Goal: Transaction & Acquisition: Purchase product/service

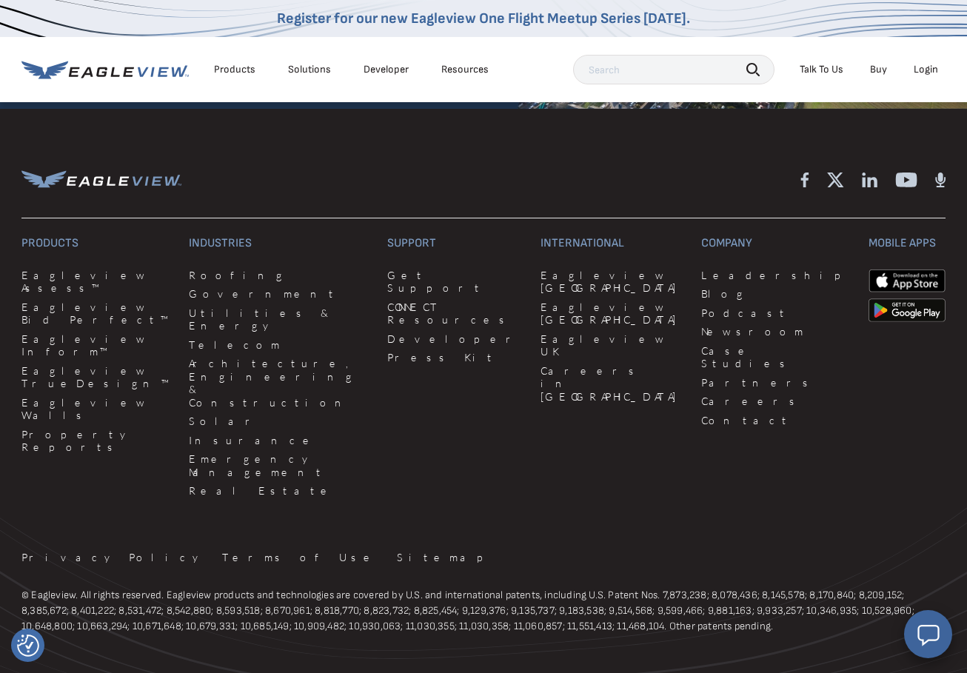
scroll to position [3762, 0]
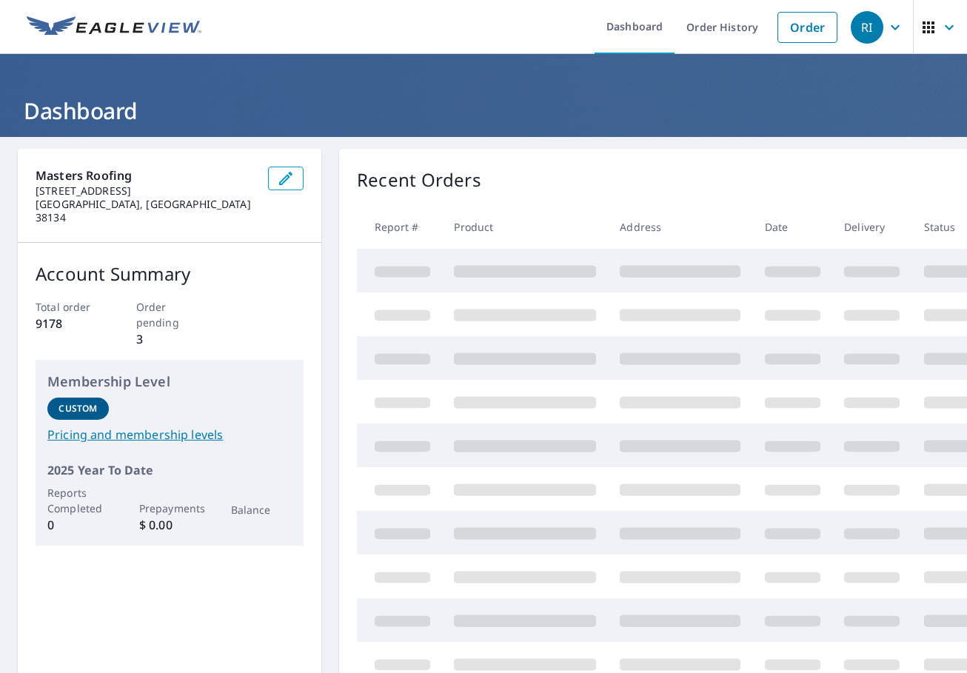
click at [894, 26] on icon "button" at bounding box center [896, 28] width 18 height 18
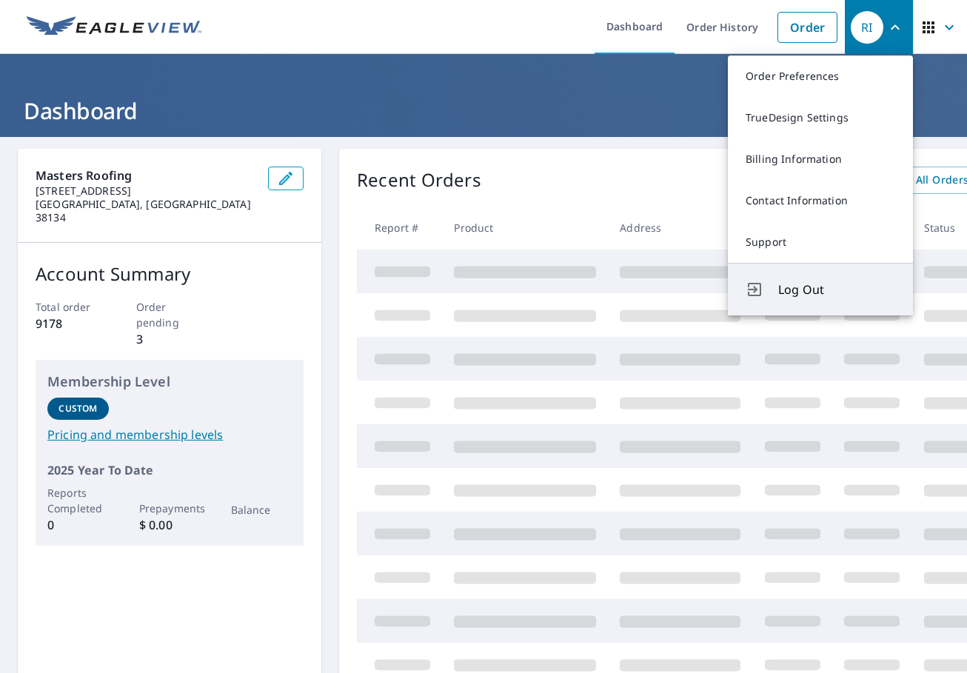
click at [804, 291] on span "Log Out" at bounding box center [837, 290] width 117 height 18
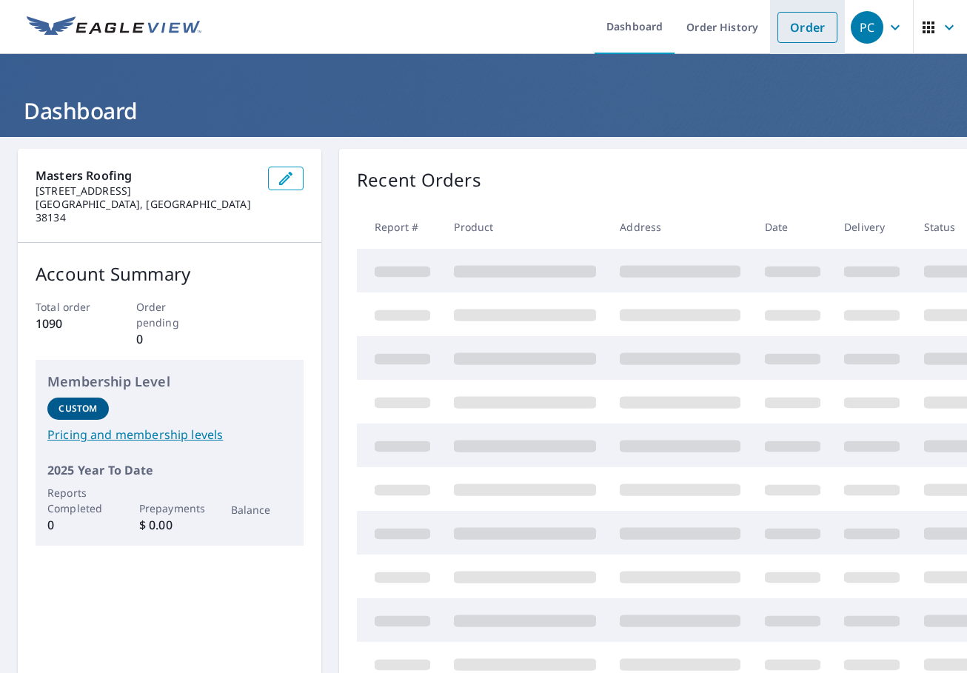
click at [799, 27] on link "Order" at bounding box center [808, 27] width 60 height 31
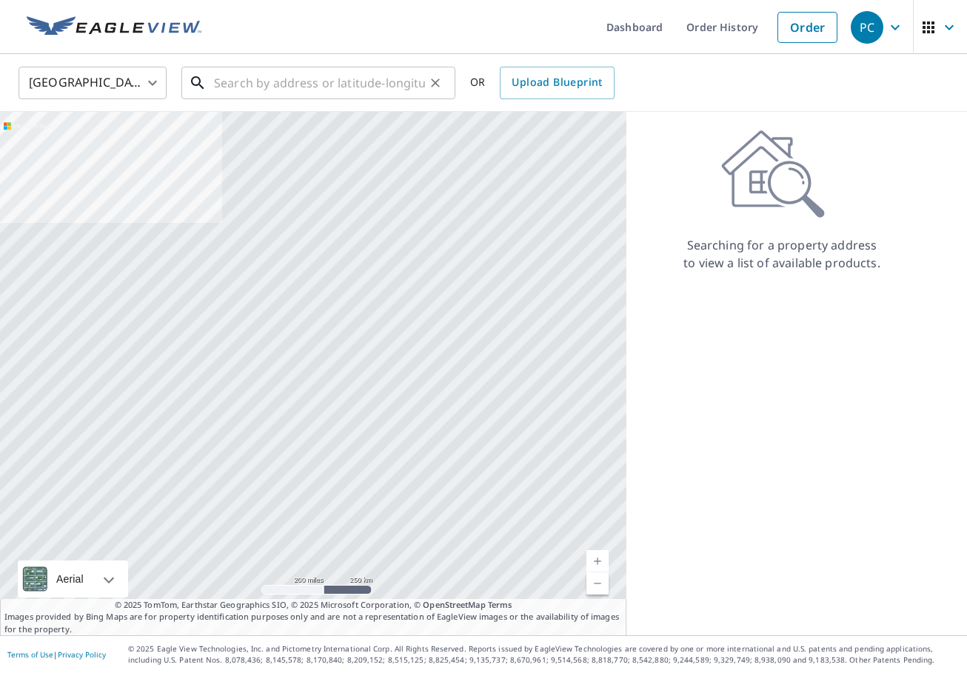
click at [344, 84] on input "text" at bounding box center [319, 82] width 211 height 41
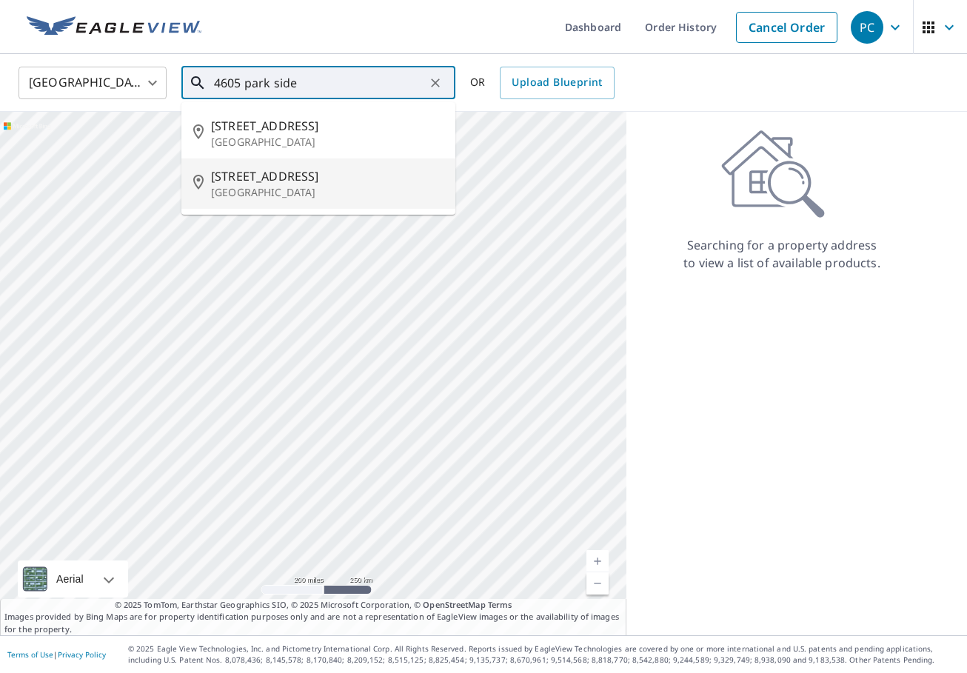
click at [264, 180] on span "[STREET_ADDRESS]" at bounding box center [327, 176] width 233 height 18
type input "[STREET_ADDRESS]"
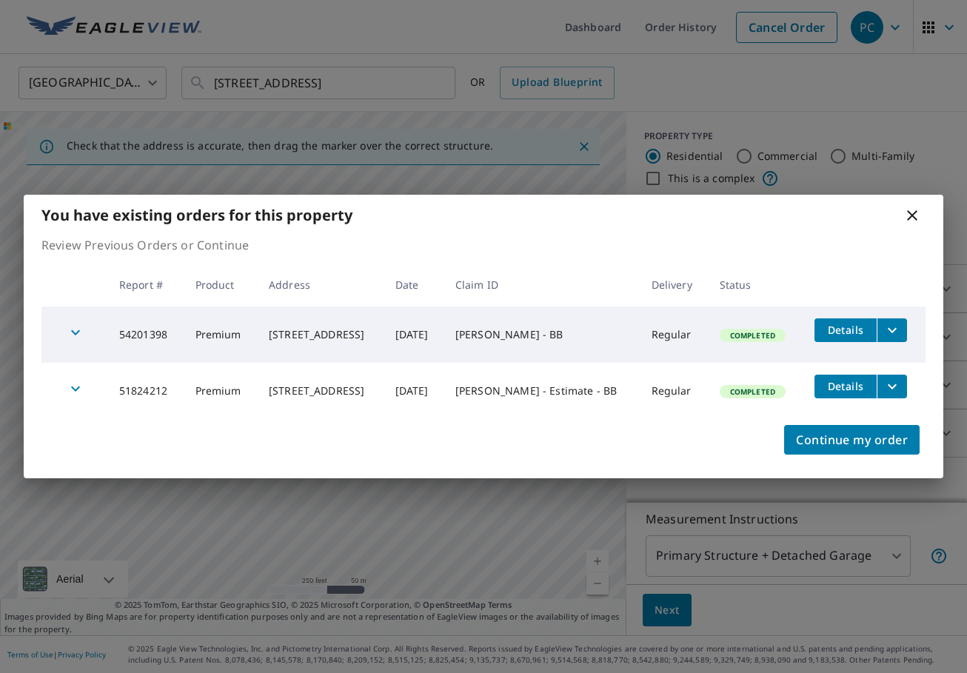
click at [914, 210] on icon at bounding box center [913, 216] width 18 height 18
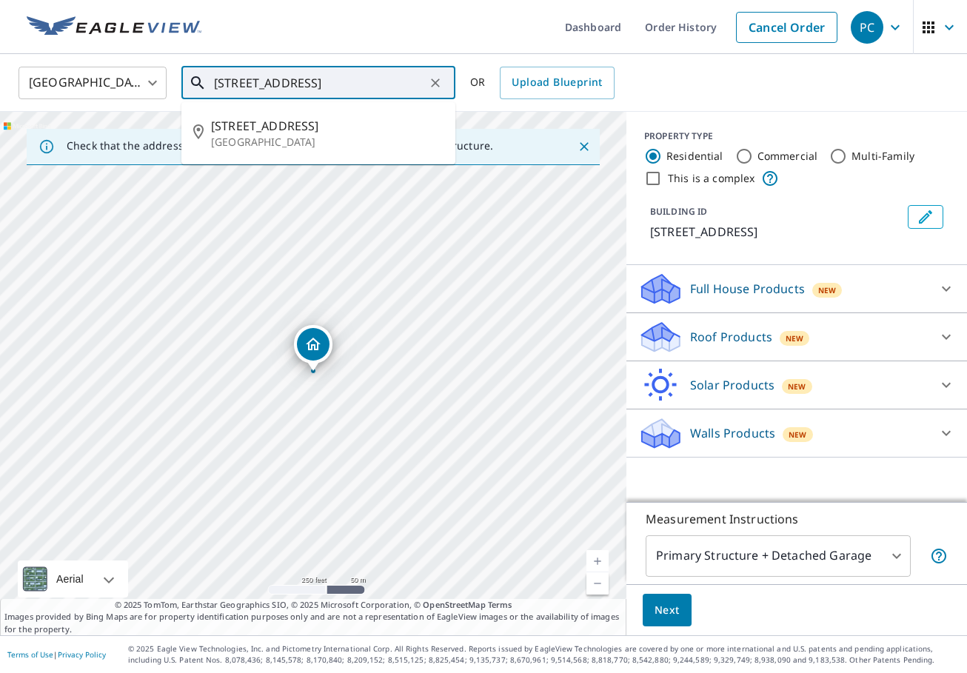
drag, startPoint x: 318, startPoint y: 86, endPoint x: 200, endPoint y: 84, distance: 117.8
click at [200, 84] on div "[STREET_ADDRESS] ​" at bounding box center [318, 83] width 274 height 33
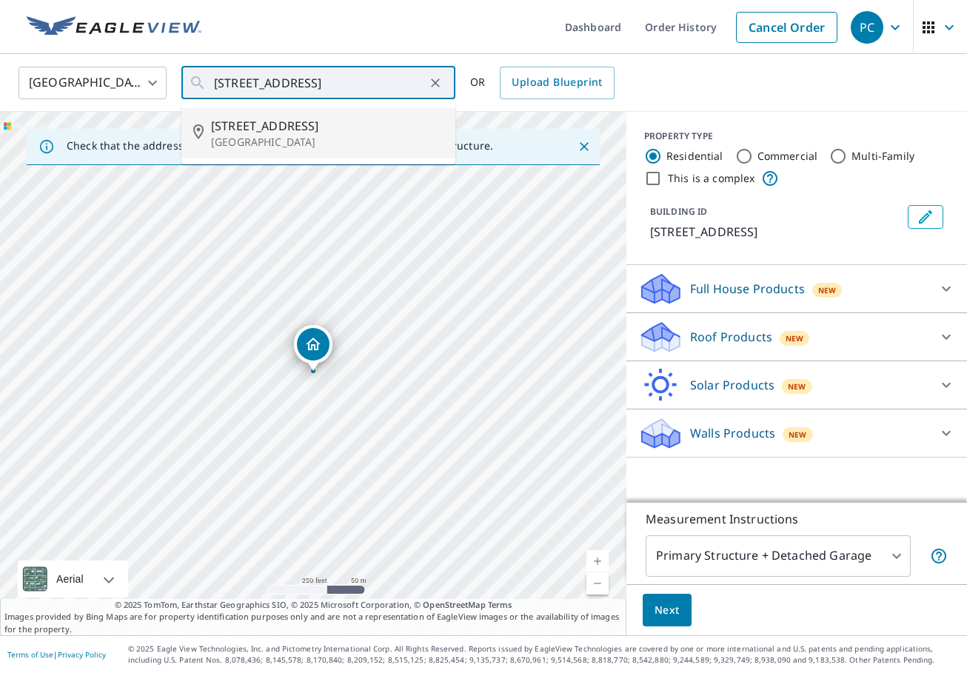
click at [947, 335] on icon at bounding box center [947, 337] width 18 height 18
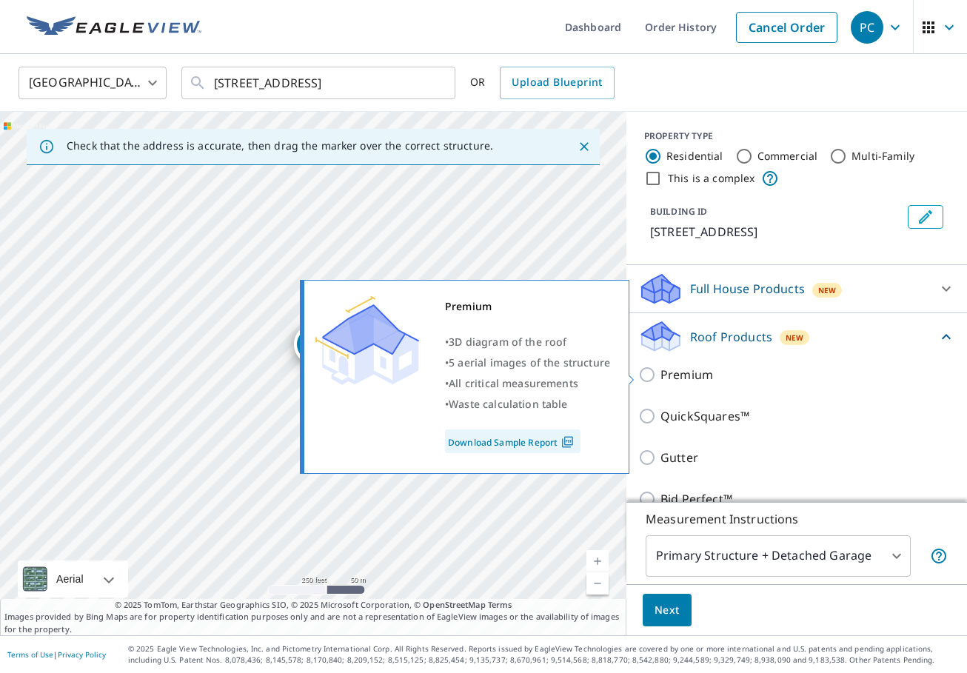
click at [646, 374] on input "Premium" at bounding box center [650, 375] width 22 height 18
checkbox input "true"
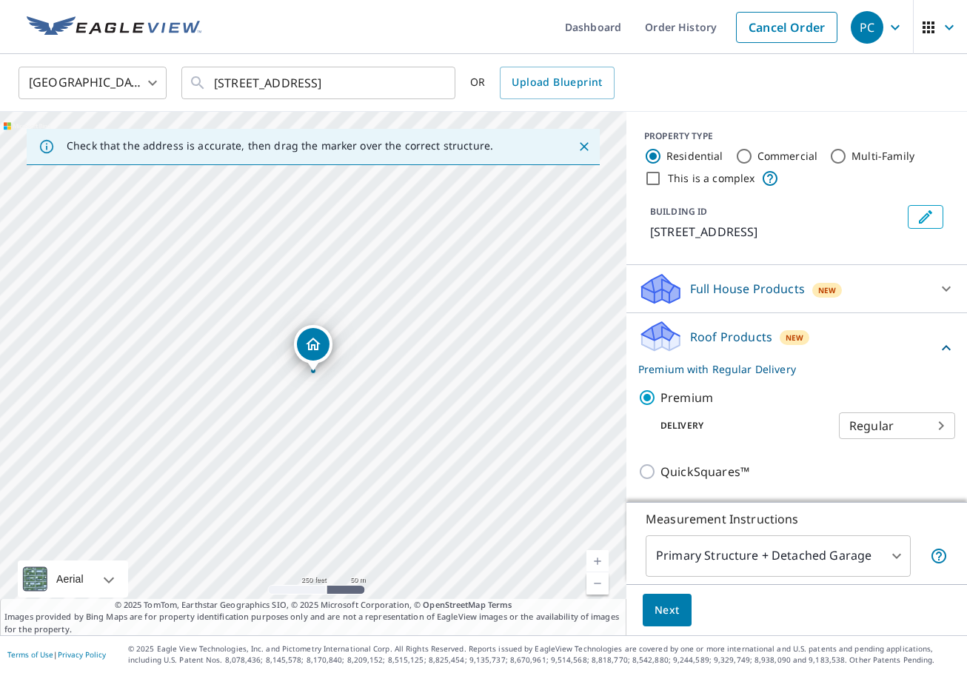
click at [663, 607] on span "Next" at bounding box center [667, 611] width 25 height 19
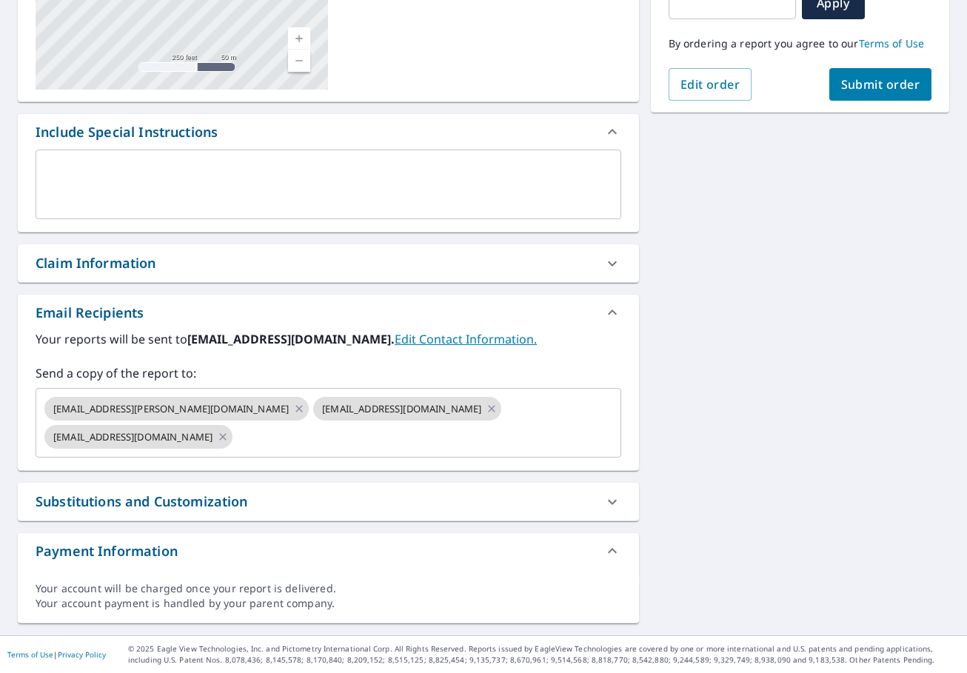
scroll to position [293, 0]
click at [607, 261] on icon at bounding box center [613, 264] width 18 height 18
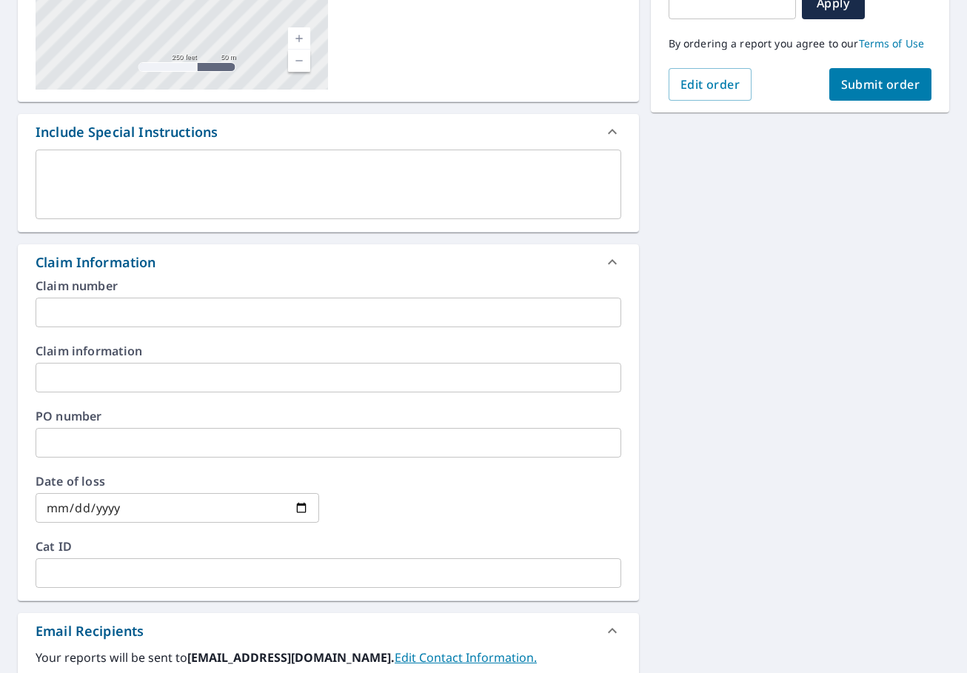
click at [119, 315] on input "text" at bounding box center [329, 313] width 586 height 30
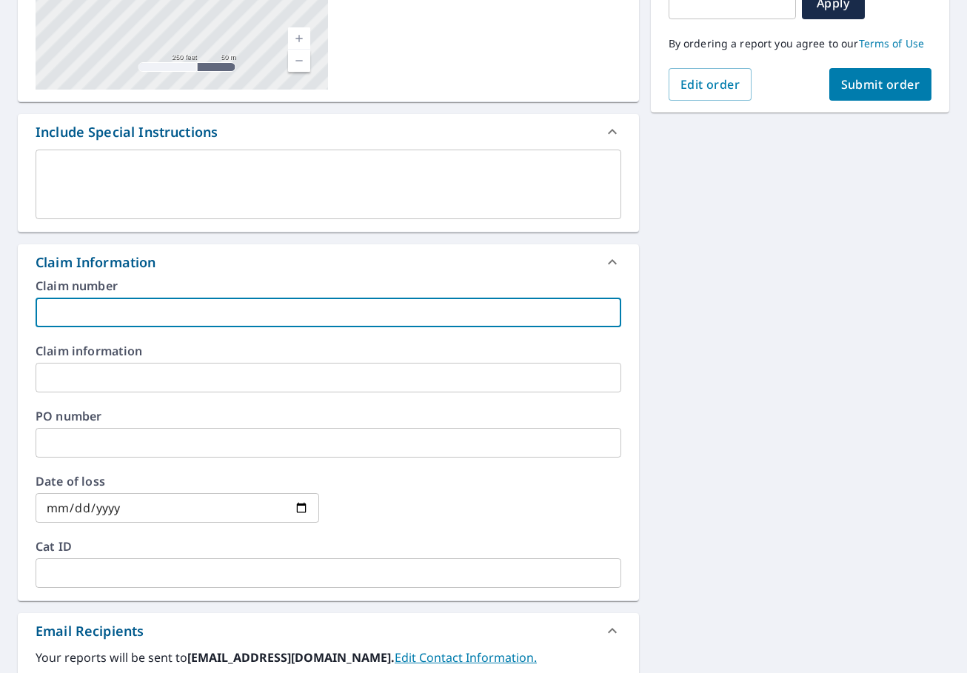
paste input "[PERSON_NAME]"
type input "[PERSON_NAME] - PC"
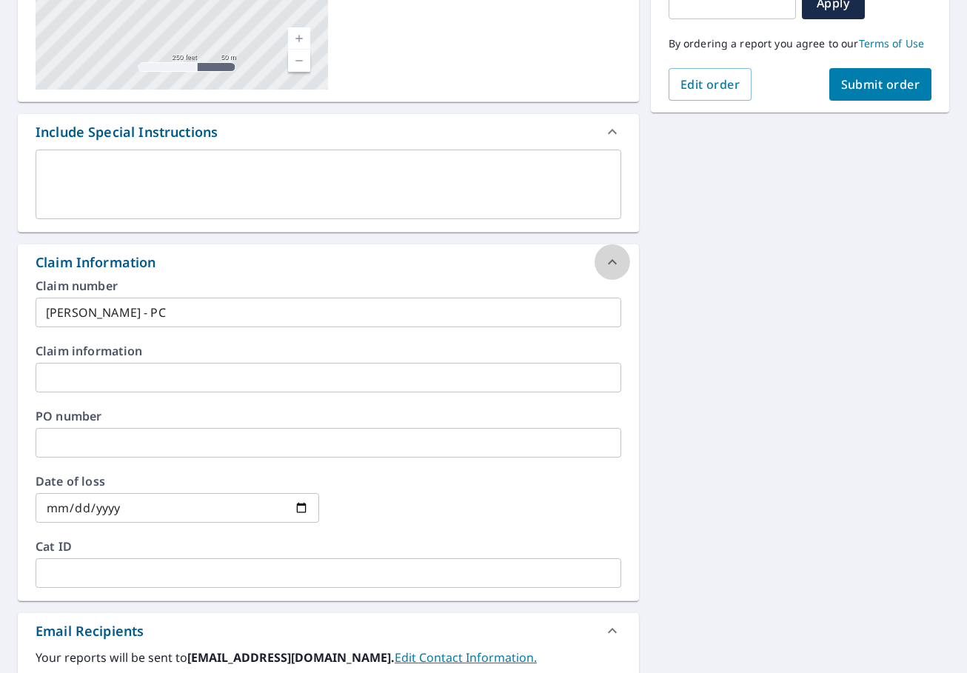
click at [609, 263] on icon at bounding box center [612, 261] width 9 height 5
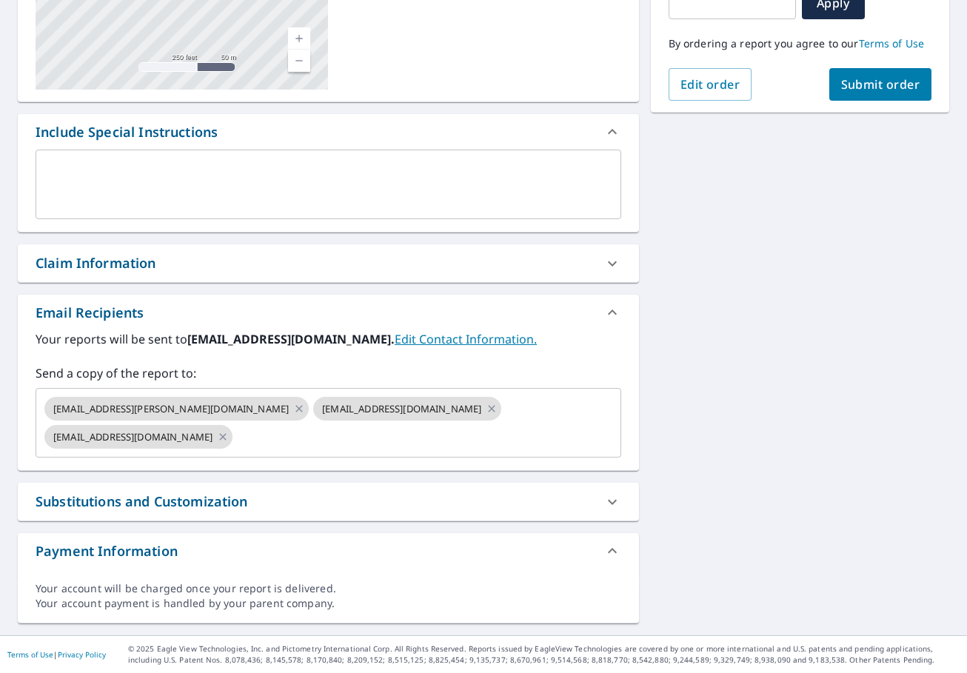
click at [854, 88] on span "Submit order" at bounding box center [881, 84] width 79 height 16
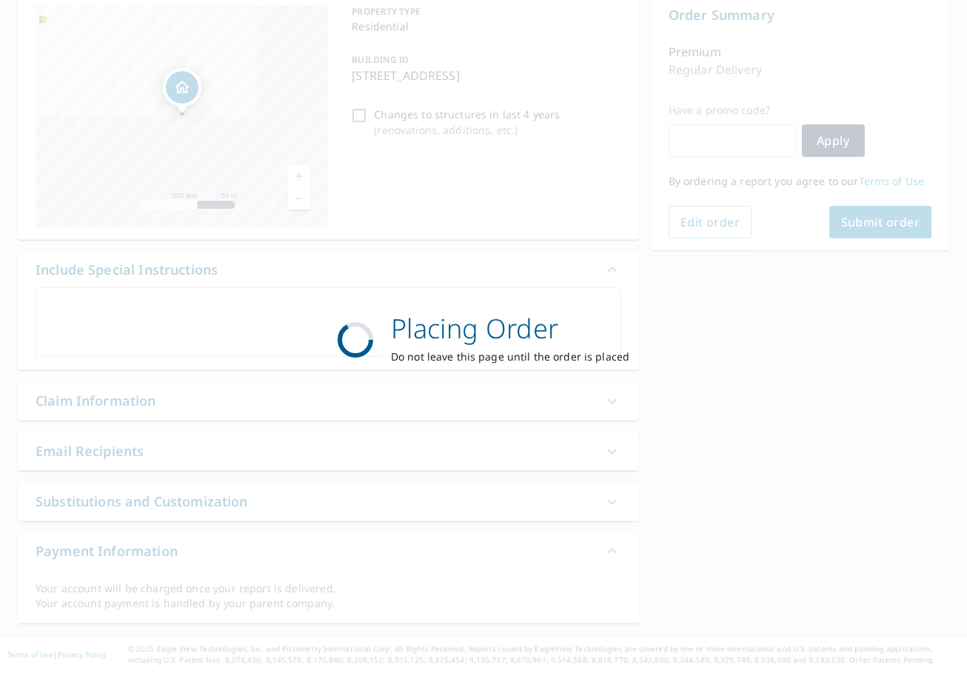
scroll to position [156, 0]
